Goal: Task Accomplishment & Management: Manage account settings

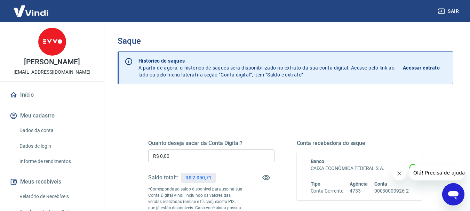
click at [177, 155] on input "R$ 0,00" at bounding box center [211, 156] width 126 height 13
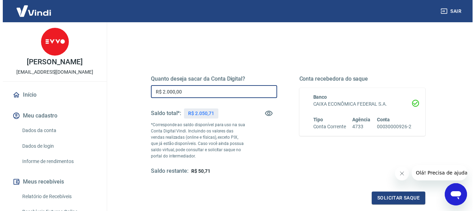
scroll to position [139, 0]
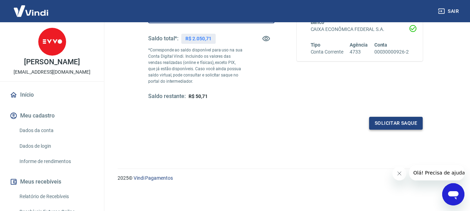
type input "R$ 2.000,00"
click at [416, 124] on button "Solicitar saque" at bounding box center [396, 123] width 54 height 13
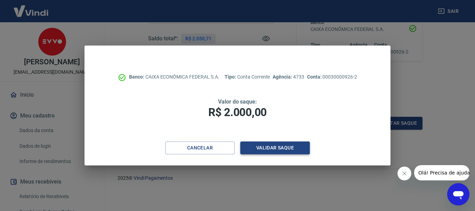
click at [271, 152] on button "Validar saque" at bounding box center [276, 148] width 70 height 13
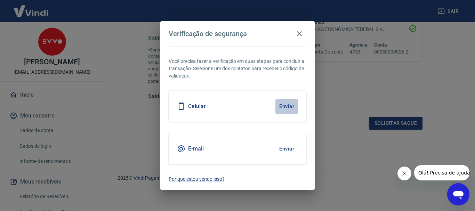
click at [284, 105] on button "Enviar" at bounding box center [287, 106] width 23 height 15
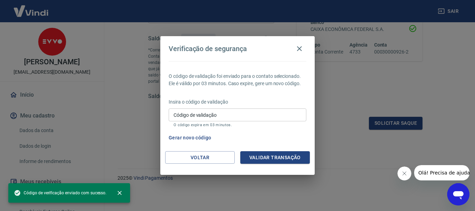
click at [269, 117] on input "Código de validação" at bounding box center [238, 115] width 138 height 13
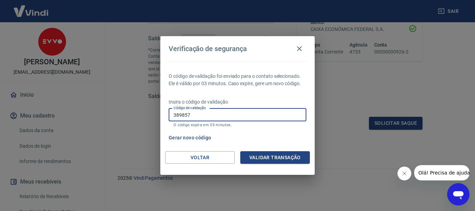
type input "389857"
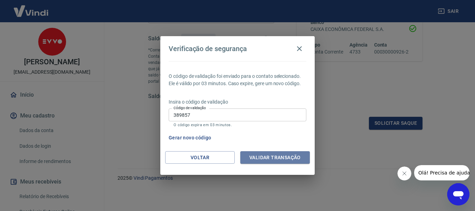
click at [282, 154] on button "Validar transação" at bounding box center [276, 157] width 70 height 13
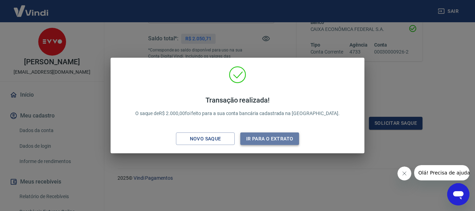
click at [297, 133] on button "Ir para o extrato" at bounding box center [270, 139] width 59 height 13
